Goal: Transaction & Acquisition: Purchase product/service

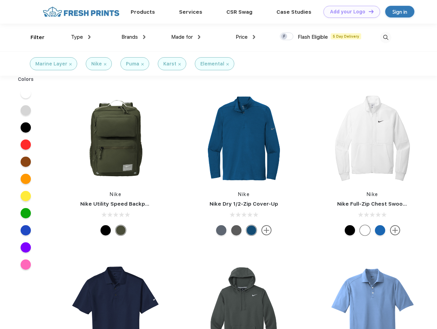
click at [349, 12] on link "Add your Logo Design Tool" at bounding box center [351, 12] width 57 height 12
click at [0, 0] on div "Design Tool" at bounding box center [0, 0] width 0 height 0
click at [368, 11] on link "Add your Logo Design Tool" at bounding box center [351, 12] width 57 height 12
click at [33, 37] on div "Filter" at bounding box center [38, 38] width 14 height 8
click at [81, 37] on span "Type" at bounding box center [77, 37] width 12 height 6
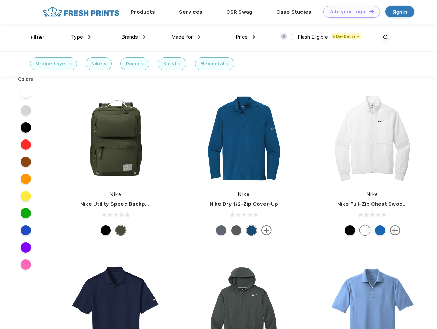
click at [133, 37] on span "Brands" at bounding box center [129, 37] width 16 height 6
click at [186, 37] on span "Made for" at bounding box center [182, 37] width 22 height 6
click at [245, 37] on span "Price" at bounding box center [242, 37] width 12 height 6
click at [287, 37] on div at bounding box center [286, 37] width 13 height 8
click at [284, 37] on input "checkbox" at bounding box center [282, 34] width 4 height 4
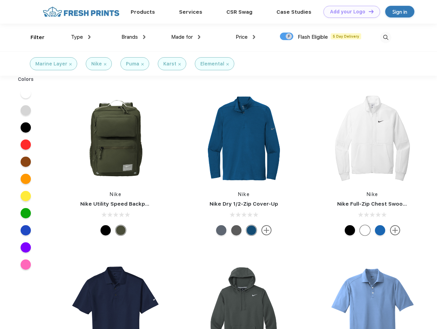
click at [385, 37] on img at bounding box center [385, 37] width 11 height 11
